Goal: Task Accomplishment & Management: Manage account settings

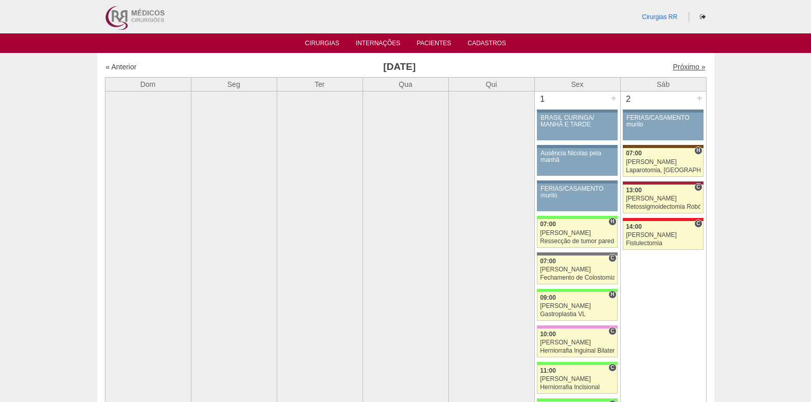
click at [673, 64] on link "Próximo »" at bounding box center [689, 67] width 32 height 8
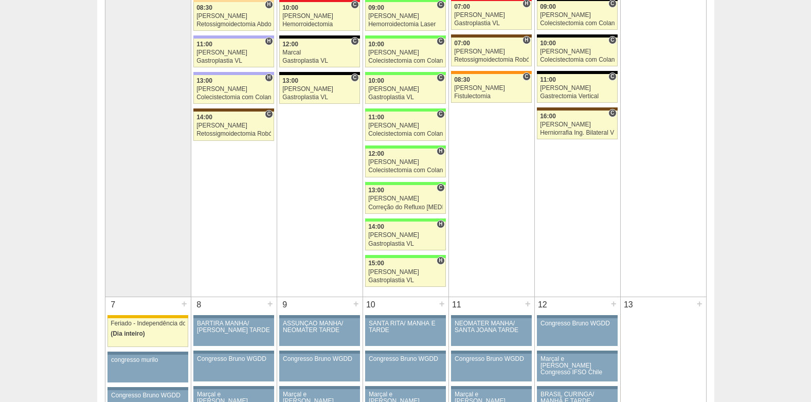
scroll to position [154, 0]
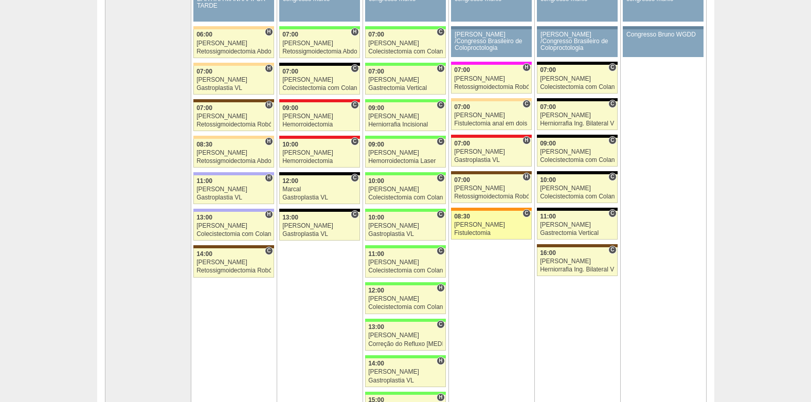
click at [478, 216] on div "08:30" at bounding box center [491, 217] width 75 height 7
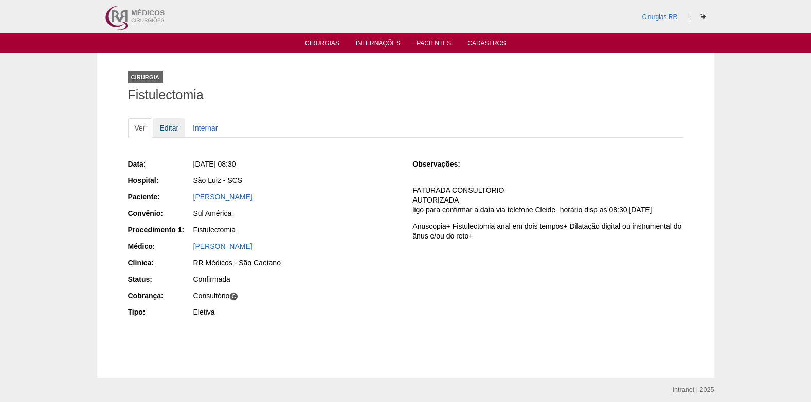
click at [168, 130] on link "Editar" at bounding box center [169, 128] width 32 height 20
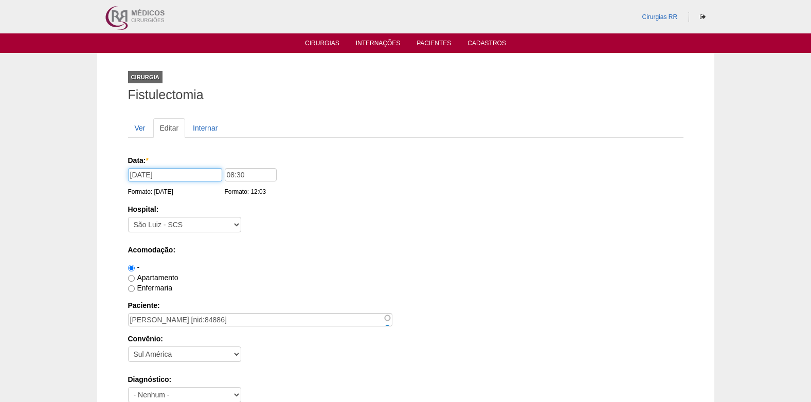
click at [138, 174] on input "04/09/2025" at bounding box center [175, 174] width 94 height 13
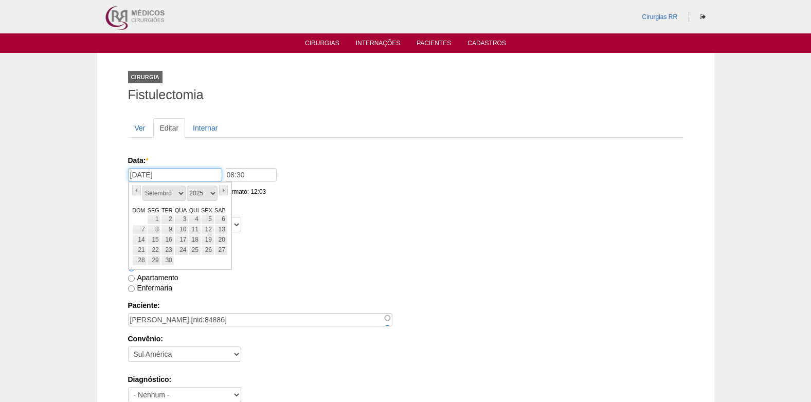
type input "07/09/2025"
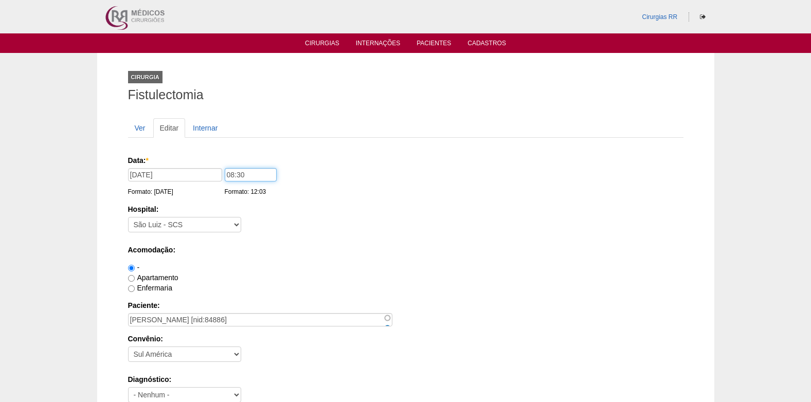
click at [250, 174] on input "08:30" at bounding box center [251, 174] width 52 height 13
type input "08:00"
click at [350, 197] on div "Data: * 07/09/2025 Formato: 26/08/2025 08:00 Formato: 12:03" at bounding box center [404, 176] width 552 height 42
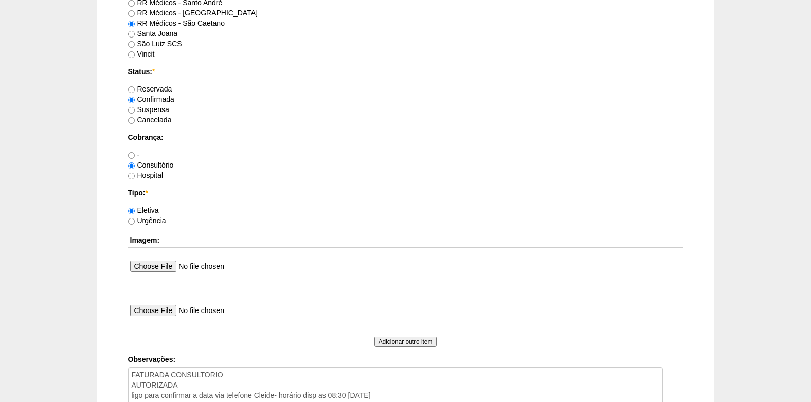
scroll to position [944, 0]
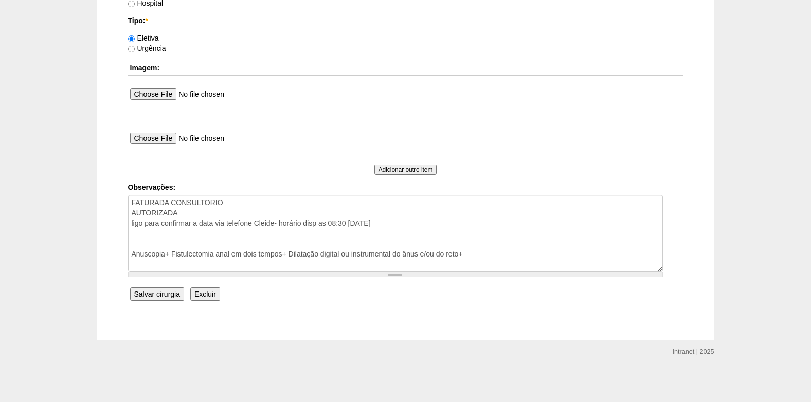
click at [157, 296] on input "Salvar cirurgia" at bounding box center [157, 294] width 54 height 13
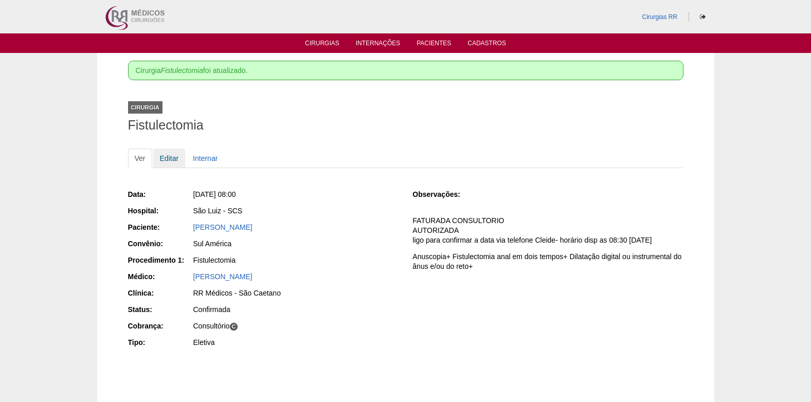
click at [160, 157] on link "Editar" at bounding box center [169, 159] width 32 height 20
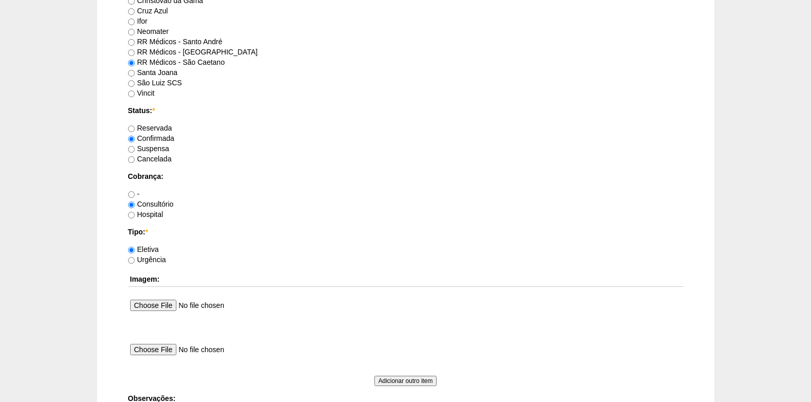
scroll to position [875, 0]
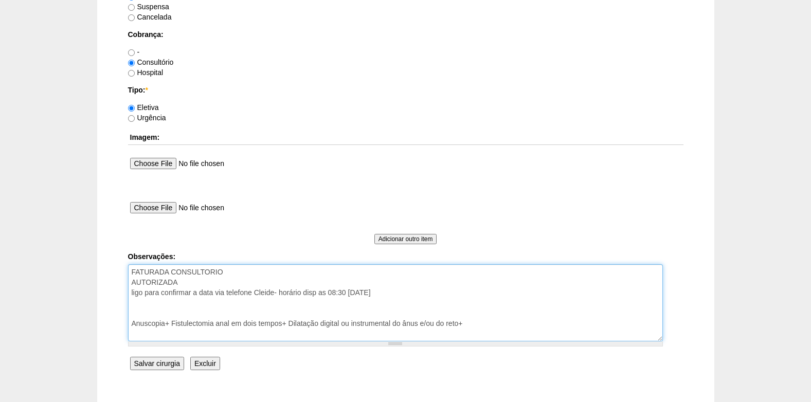
drag, startPoint x: 382, startPoint y: 293, endPoint x: 133, endPoint y: 295, distance: 249.1
click at [133, 295] on textarea "FATURADA CONSULTORIO AUTORIZADA ligo para confirmar a data via telefone Cleide-…" at bounding box center [395, 302] width 535 height 77
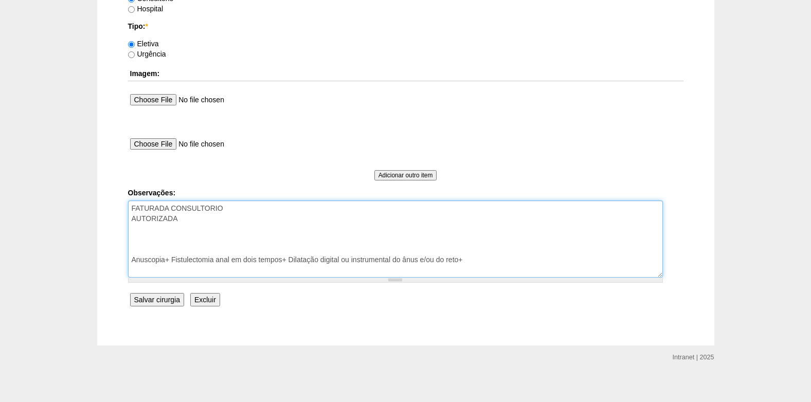
scroll to position [944, 0]
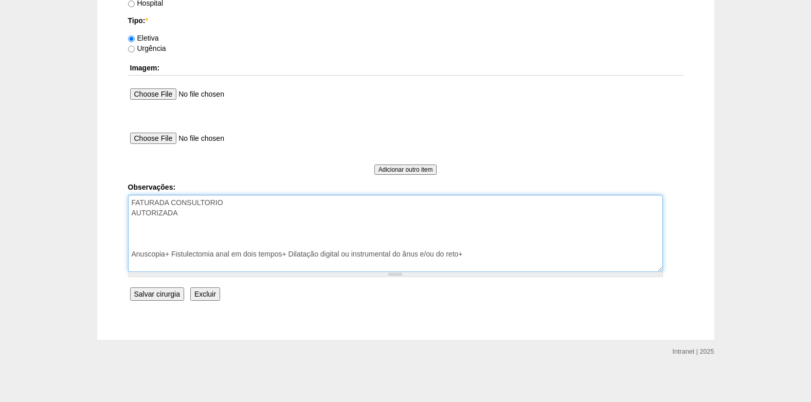
click at [214, 215] on textarea "FATURADA CONSULTORIO AUTORIZADA ligo para confirmar a data via telefone Cleide-…" at bounding box center [395, 233] width 535 height 77
type textarea "FATURADA CONSULTORIO AUTORIZADA VENCE 22/08 REVALIDAR Anuscopia+ Fistulectomia …"
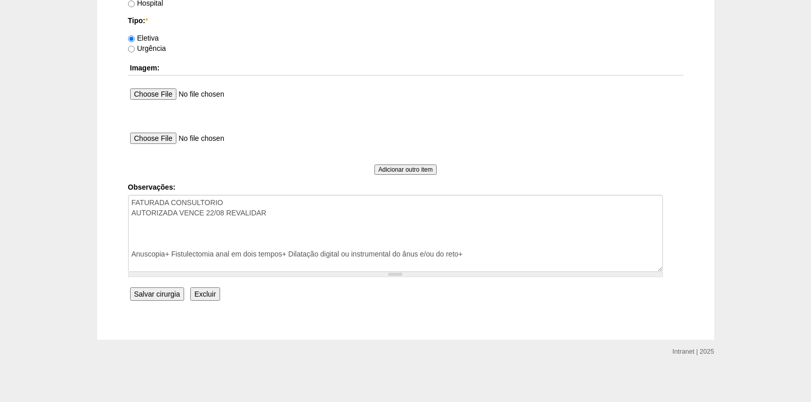
click at [153, 298] on input "Salvar cirurgia" at bounding box center [157, 294] width 54 height 13
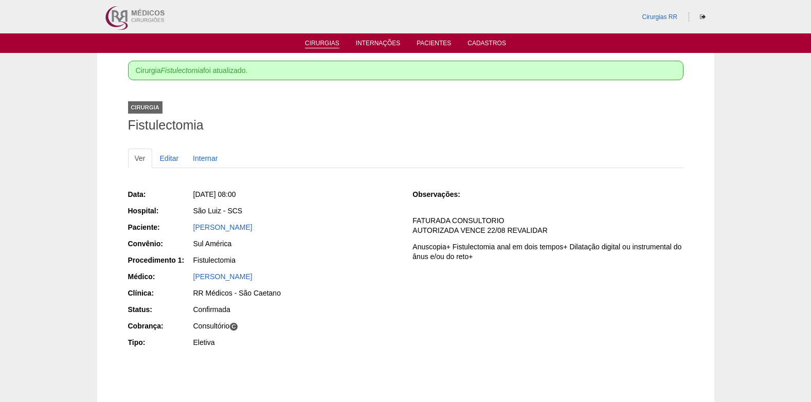
click at [319, 40] on link "Cirurgias" at bounding box center [322, 44] width 34 height 9
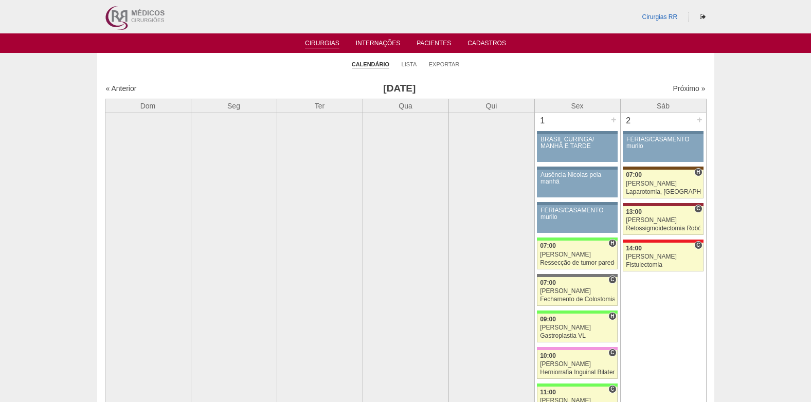
click at [425, 42] on link "Pacientes" at bounding box center [434, 45] width 34 height 10
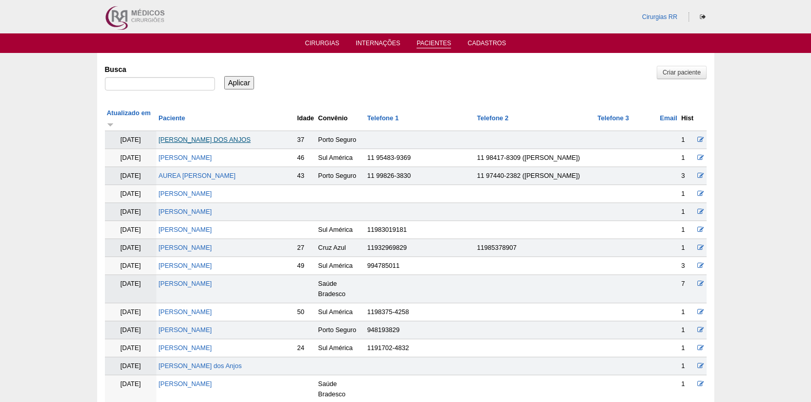
click at [199, 136] on link "[PERSON_NAME] DOS ANJOS" at bounding box center [204, 139] width 92 height 7
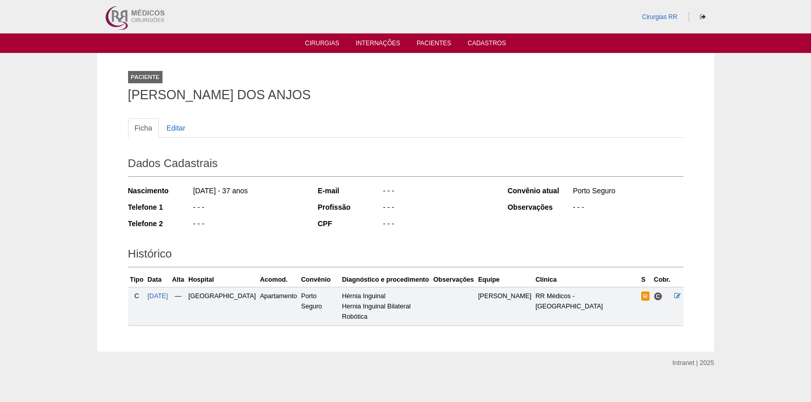
scroll to position [2, 0]
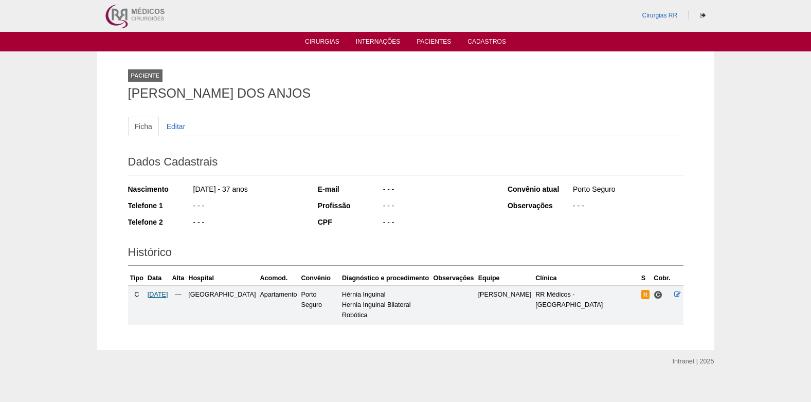
click at [162, 295] on span "[DATE]" at bounding box center [158, 294] width 21 height 7
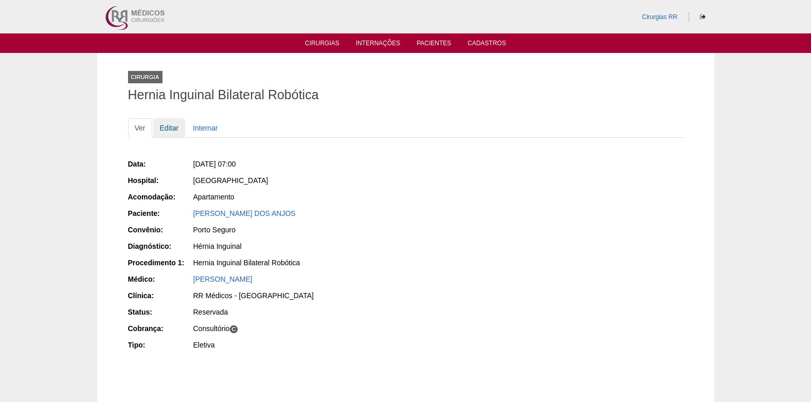
click at [166, 128] on link "Editar" at bounding box center [169, 128] width 32 height 20
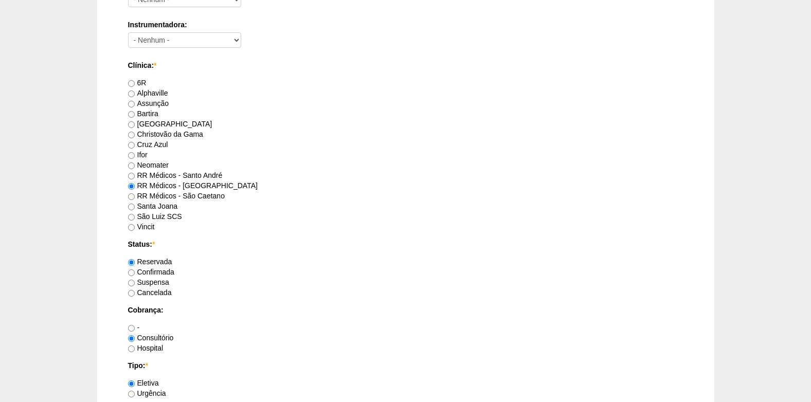
scroll to position [617, 0]
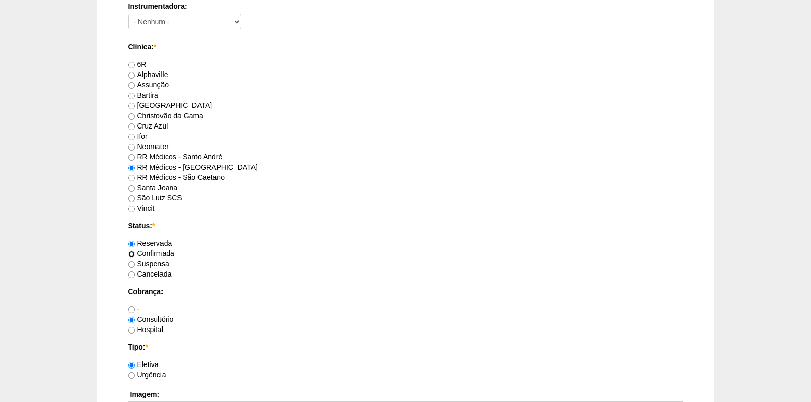
click at [133, 255] on input "Confirmada" at bounding box center [131, 254] width 7 height 7
radio input "true"
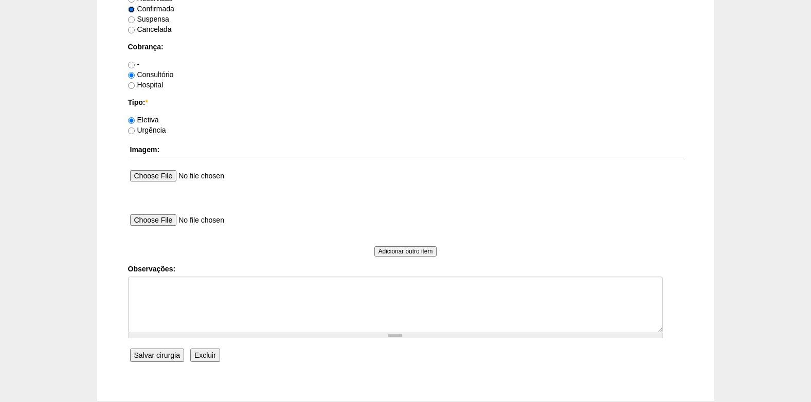
scroll to position [875, 0]
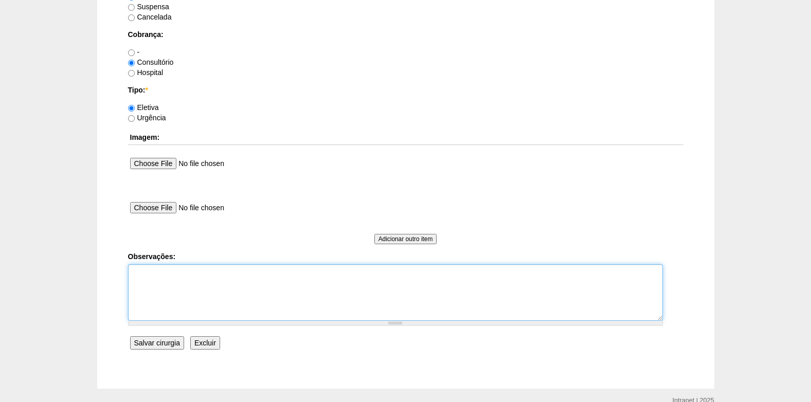
click at [155, 285] on textarea "Observações:" at bounding box center [395, 292] width 535 height 57
type textarea "r"
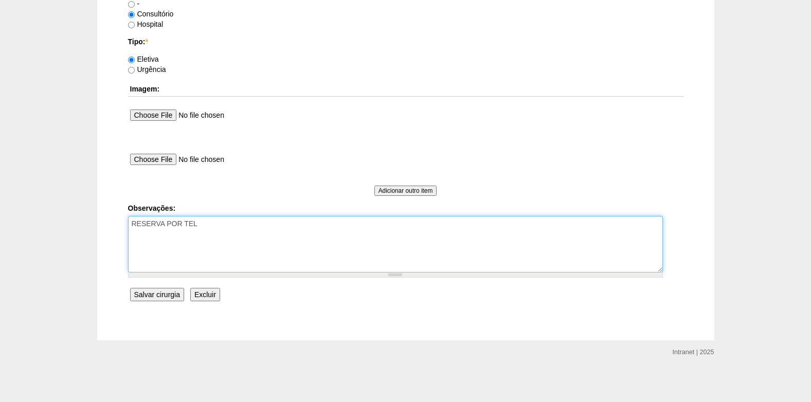
scroll to position [924, 0]
click at [224, 225] on textarea "RESERVA POR TEL ROBO XI" at bounding box center [395, 244] width 535 height 57
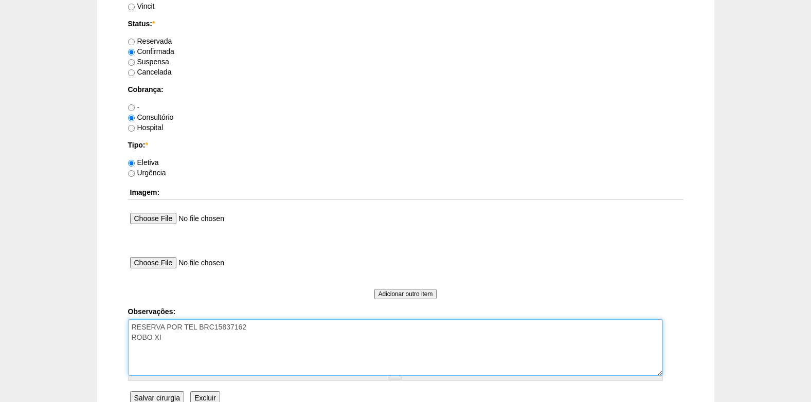
scroll to position [769, 0]
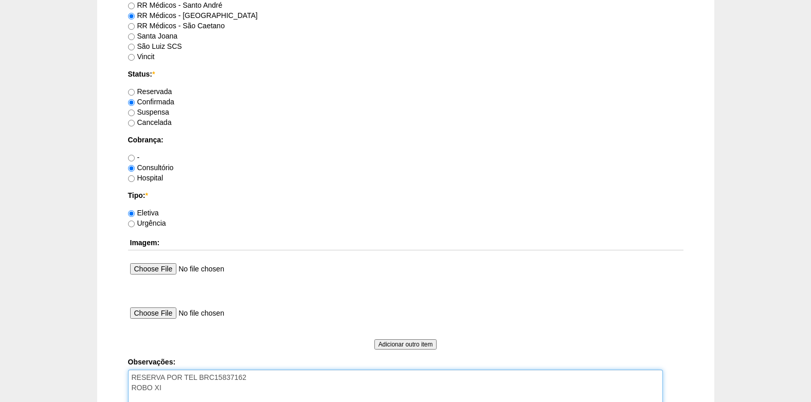
type textarea "RESERVA POR TEL BRC15837162 ROBO XI"
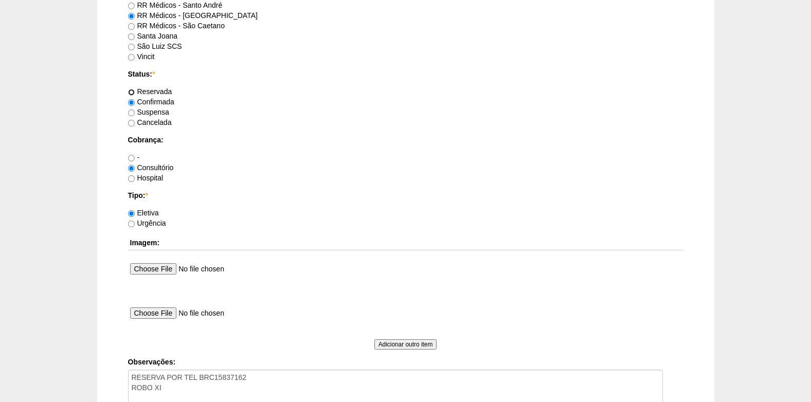
click at [134, 95] on input "Reservada" at bounding box center [131, 92] width 7 height 7
radio input "true"
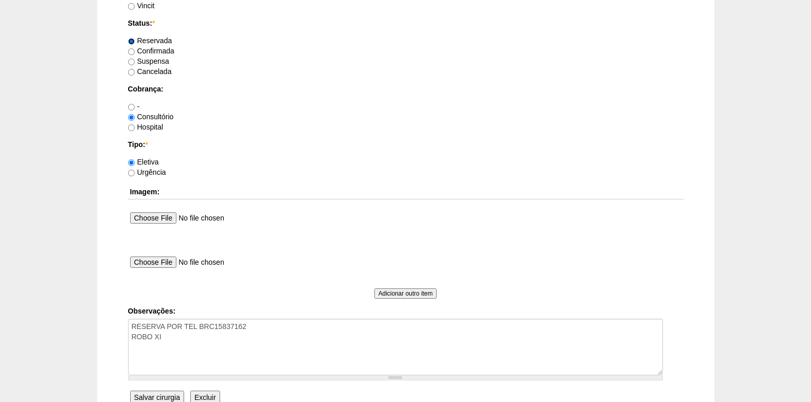
scroll to position [924, 0]
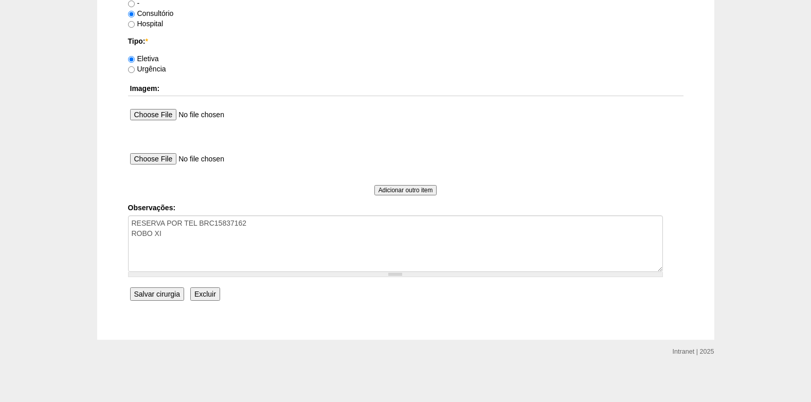
click at [151, 295] on input "Salvar cirurgia" at bounding box center [157, 294] width 54 height 13
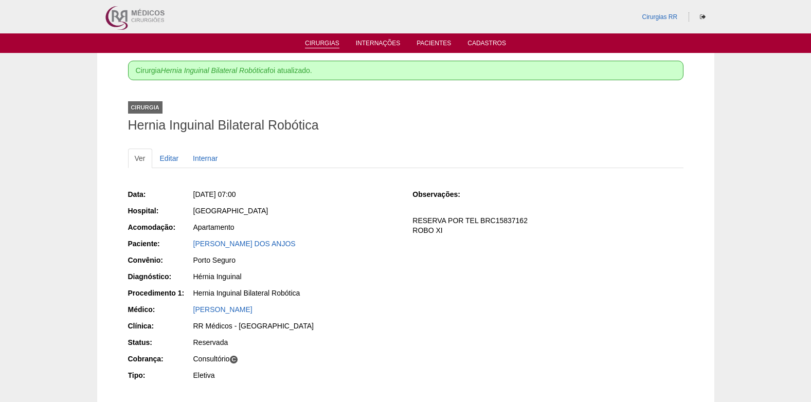
click at [314, 43] on link "Cirurgias" at bounding box center [322, 44] width 34 height 9
